Goal: Task Accomplishment & Management: Use online tool/utility

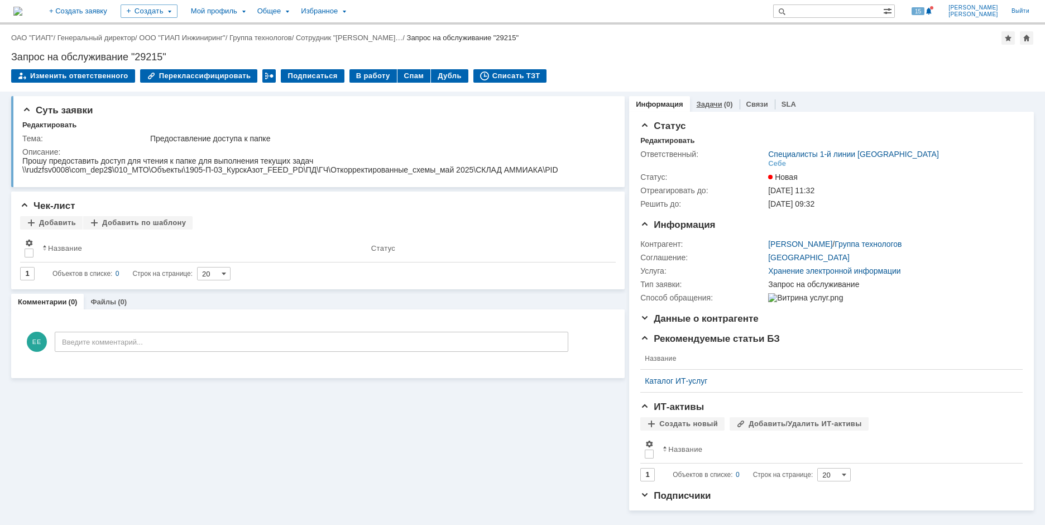
click at [703, 100] on link "Задачи" at bounding box center [710, 104] width 26 height 8
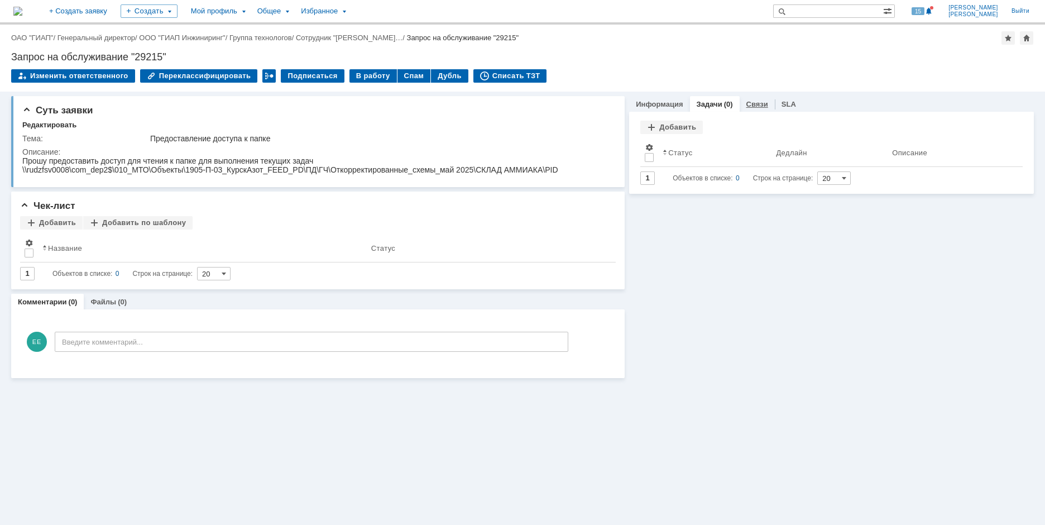
drag, startPoint x: 767, startPoint y: 109, endPoint x: 757, endPoint y: 106, distance: 10.1
click at [766, 109] on div "Связи" at bounding box center [757, 104] width 35 height 16
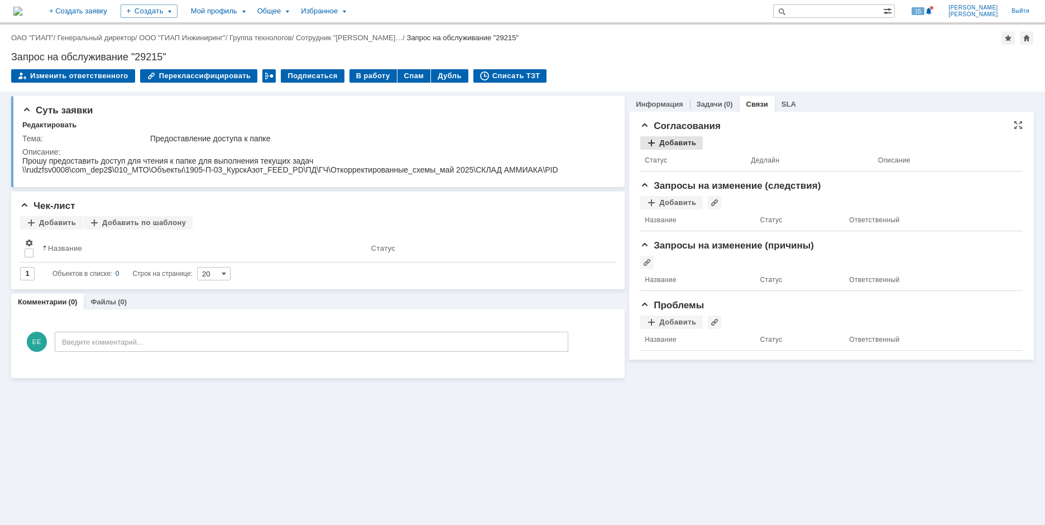
click at [677, 137] on div "Добавить" at bounding box center [672, 142] width 63 height 13
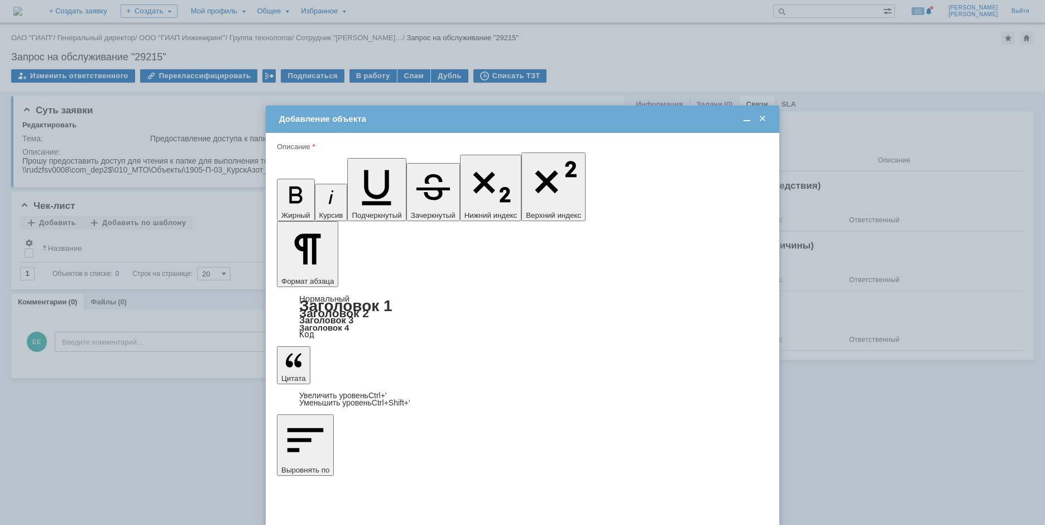
click at [433, 394] on div "Разрывин [PERSON_NAME]" at bounding box center [523, 400] width 490 height 18
click at [447, 404] on div "Разрывин [PERSON_NAME]" at bounding box center [523, 400] width 490 height 18
click at [358, 400] on span at bounding box center [358, 399] width 9 height 9
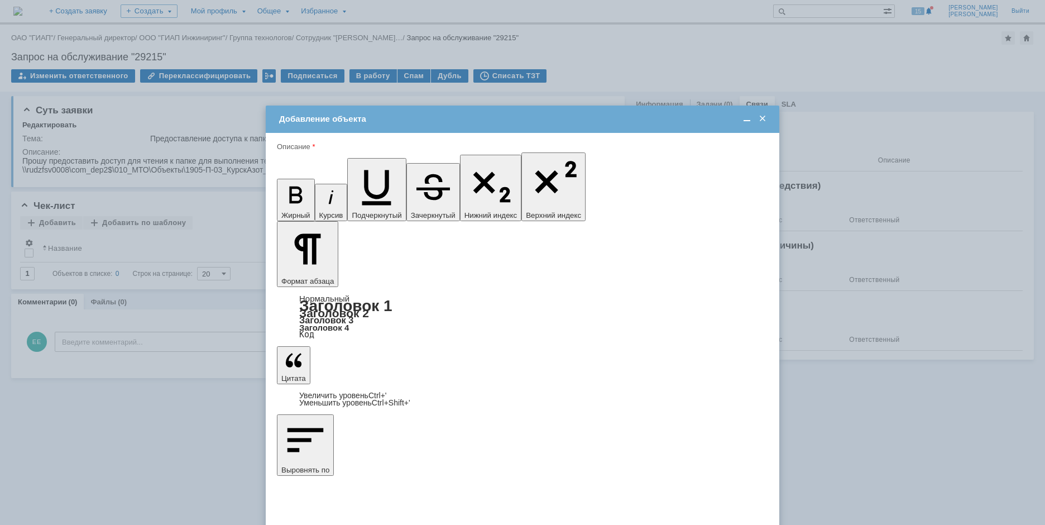
click at [0, 0] on input "Разрывин [PERSON_NAME]" at bounding box center [0, 0] width 0 height 0
type input "Выбрано: 1 (объекты класса 'Сотрудник')"
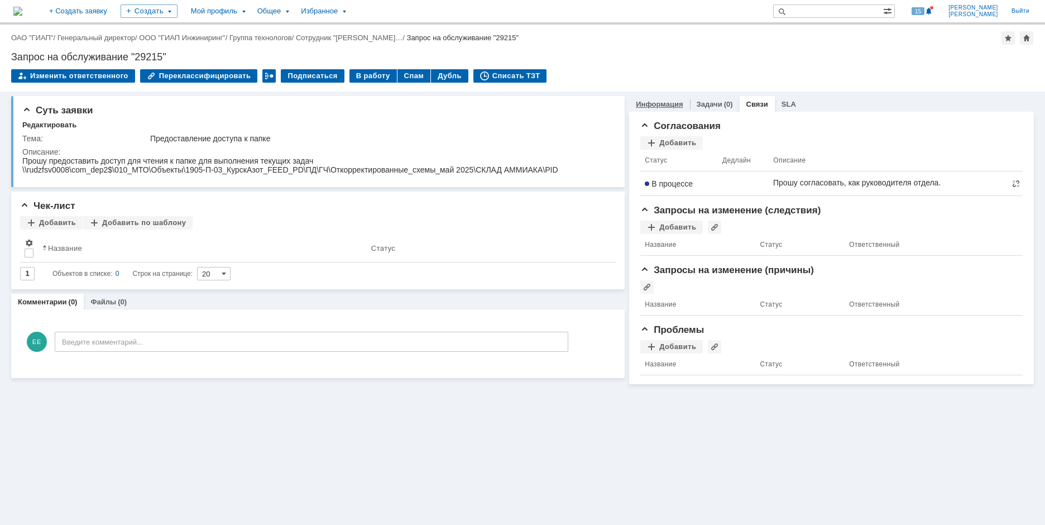
click at [642, 101] on link "Информация" at bounding box center [659, 104] width 47 height 8
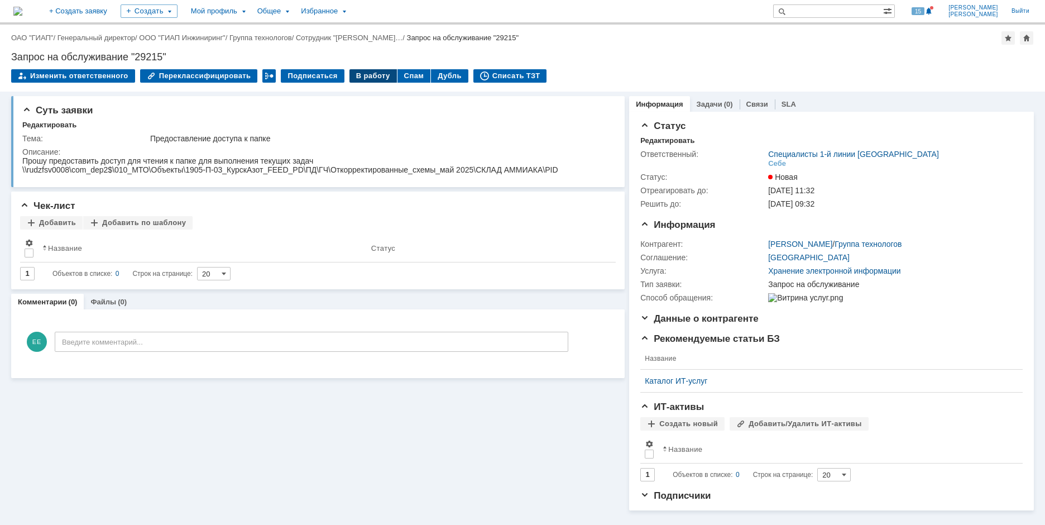
click at [359, 76] on div "В работу" at bounding box center [373, 75] width 47 height 13
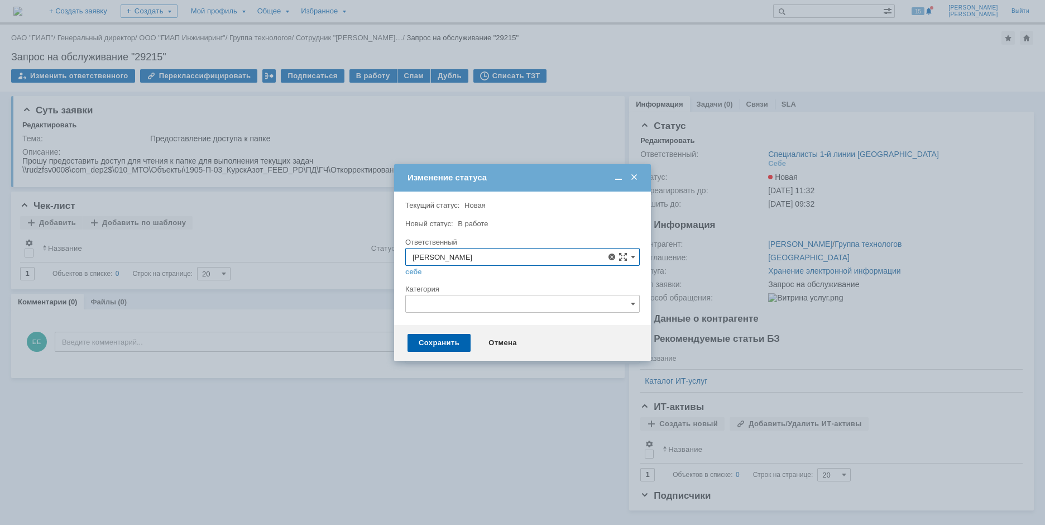
drag, startPoint x: 472, startPoint y: 337, endPoint x: 419, endPoint y: 332, distance: 52.7
click at [472, 337] on span "[PERSON_NAME]" at bounding box center [523, 338] width 220 height 9
click at [434, 346] on div "Сохранить" at bounding box center [439, 343] width 63 height 18
type input "[PERSON_NAME]"
